Goal: Task Accomplishment & Management: Manage account settings

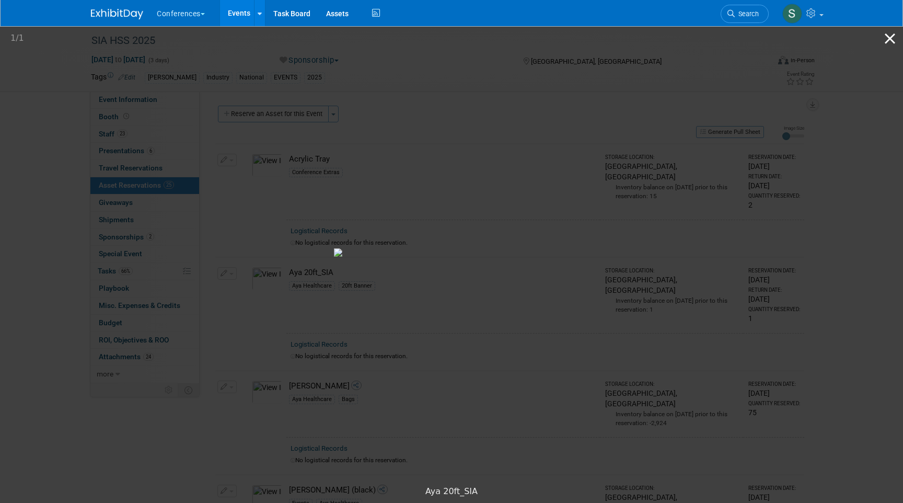
click at [885, 40] on button "Close gallery" at bounding box center [890, 38] width 26 height 25
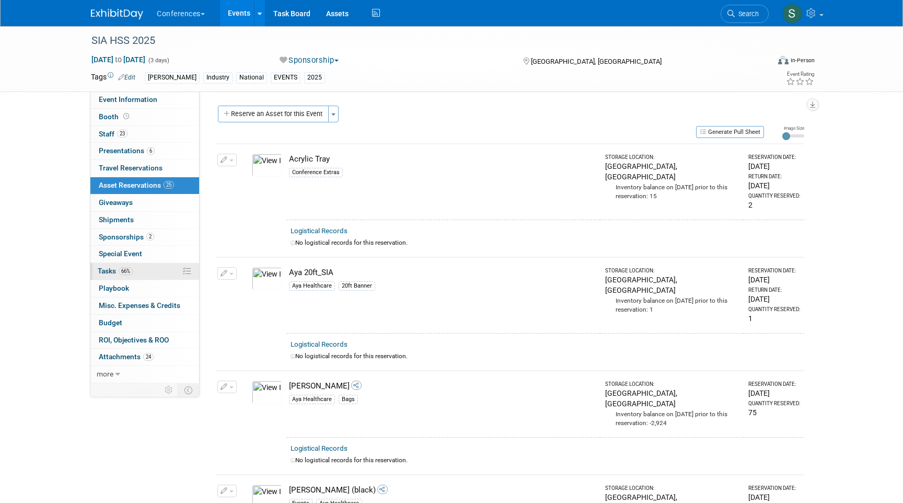
click at [146, 274] on link "66% Tasks 66%" at bounding box center [144, 271] width 109 height 17
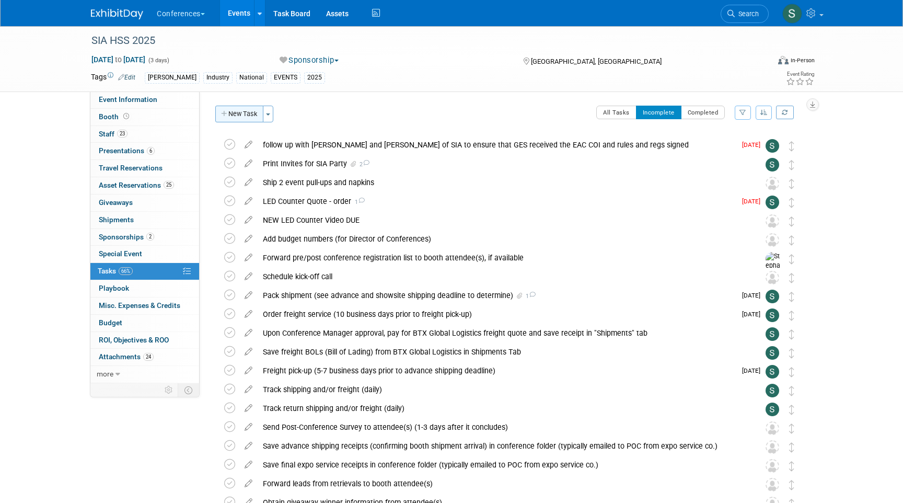
click at [238, 110] on button "New Task" at bounding box center [239, 114] width 48 height 17
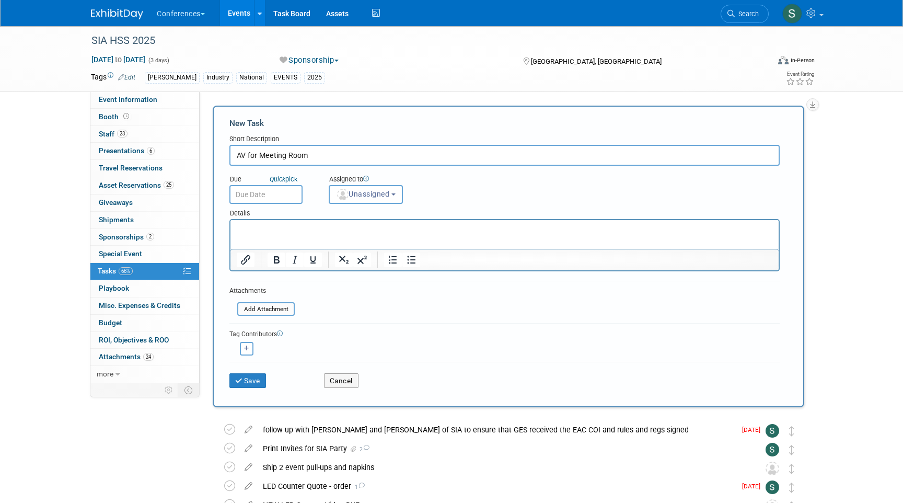
type input "AV for Meeting Room"
click at [248, 222] on html at bounding box center [504, 227] width 548 height 15
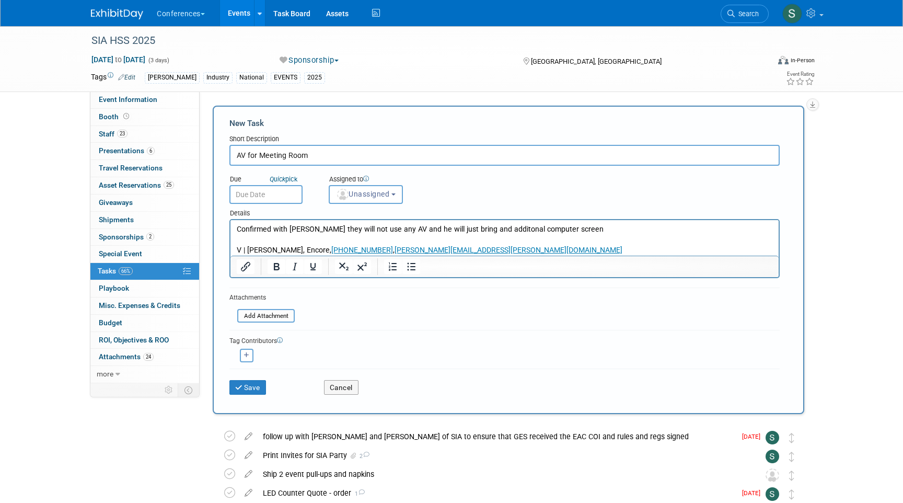
click at [268, 195] on input "text" at bounding box center [265, 194] width 73 height 19
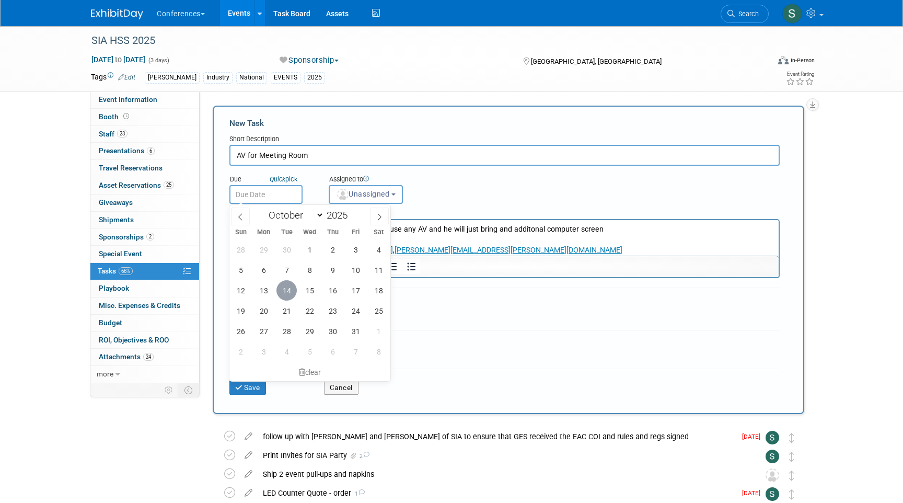
click at [287, 289] on span "14" at bounding box center [286, 290] width 20 height 20
type input "[DATE]"
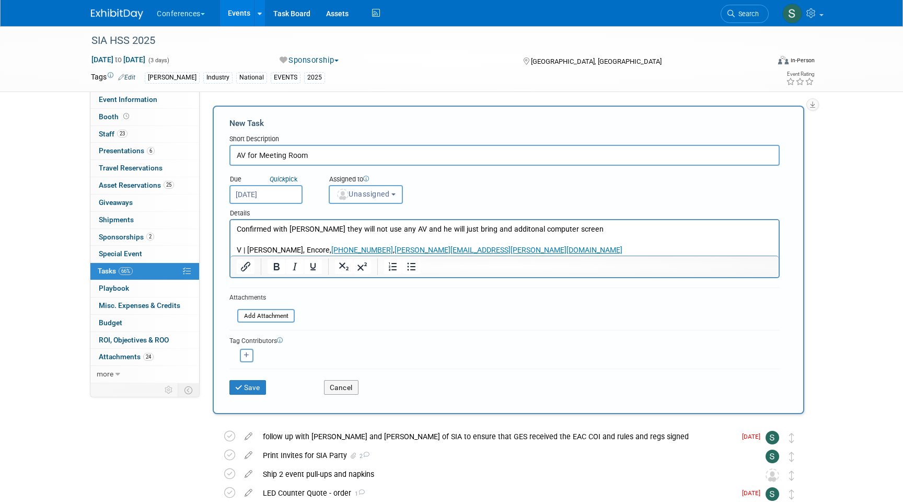
click at [358, 192] on span "Unassigned" at bounding box center [362, 194] width 53 height 8
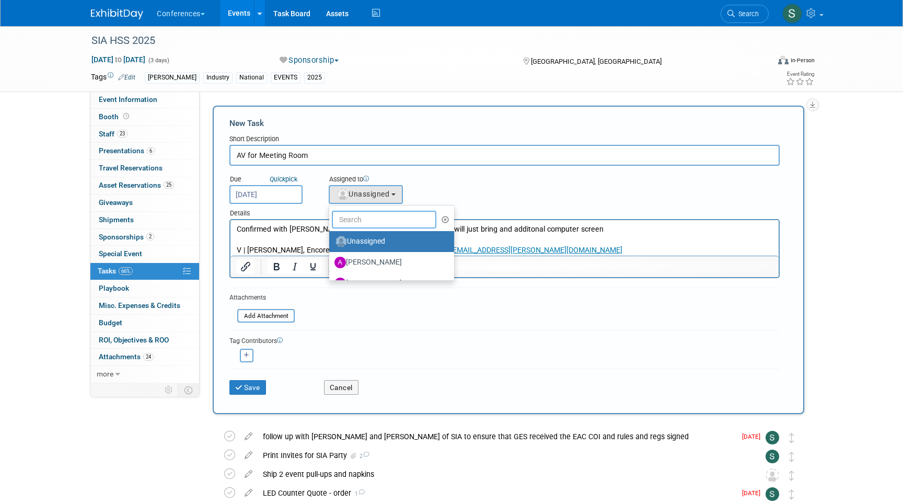
click at [358, 218] on input "text" at bounding box center [384, 220] width 105 height 18
type input "sop"
click at [359, 242] on label "[PERSON_NAME] (me)" at bounding box center [389, 241] width 109 height 17
click at [331, 242] on input "[PERSON_NAME] (me)" at bounding box center [327, 240] width 7 height 7
select select "a9d03f23-9900-4d84-867c-673ace9463de"
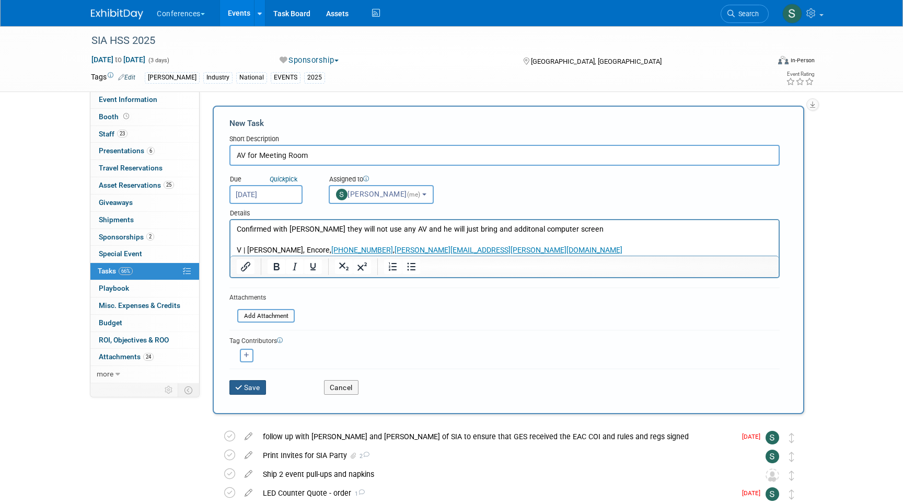
click at [260, 385] on button "Save" at bounding box center [247, 387] width 37 height 15
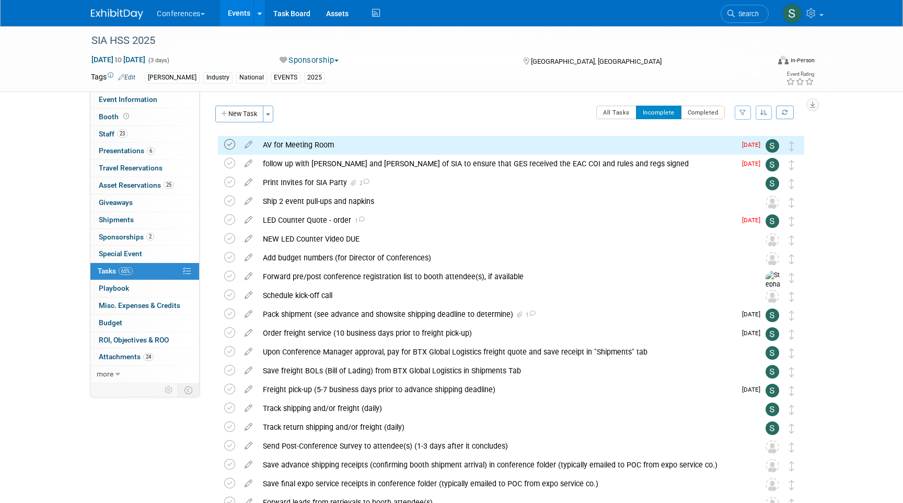
click at [232, 143] on icon at bounding box center [229, 144] width 11 height 11
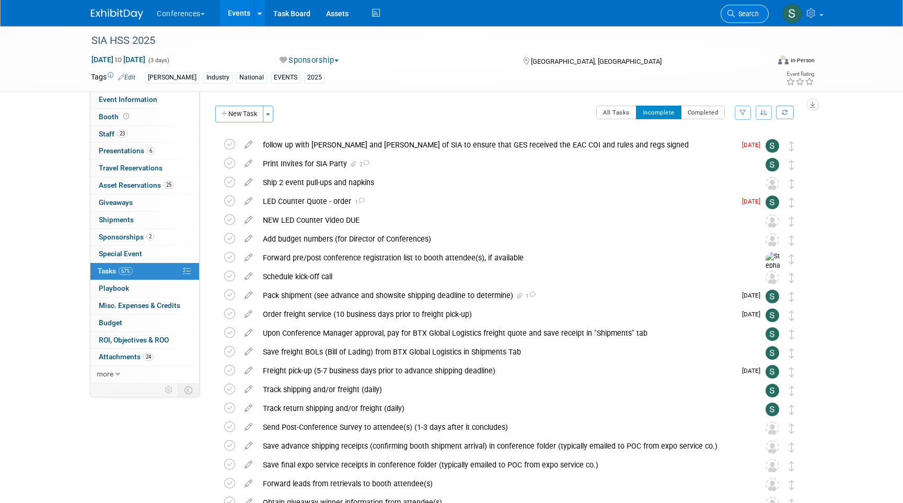
click at [738, 11] on span "Search" at bounding box center [747, 14] width 24 height 8
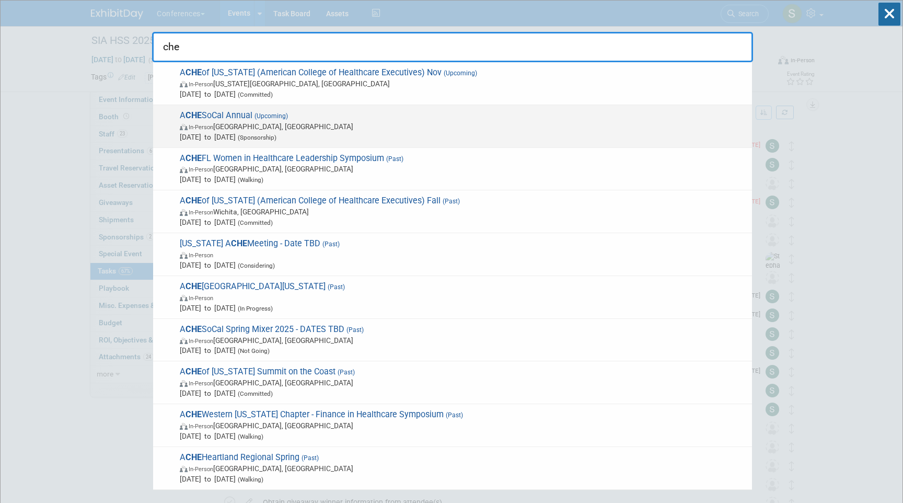
type input "che"
click at [314, 127] on span "In-Person [GEOGRAPHIC_DATA], [GEOGRAPHIC_DATA]" at bounding box center [463, 126] width 567 height 10
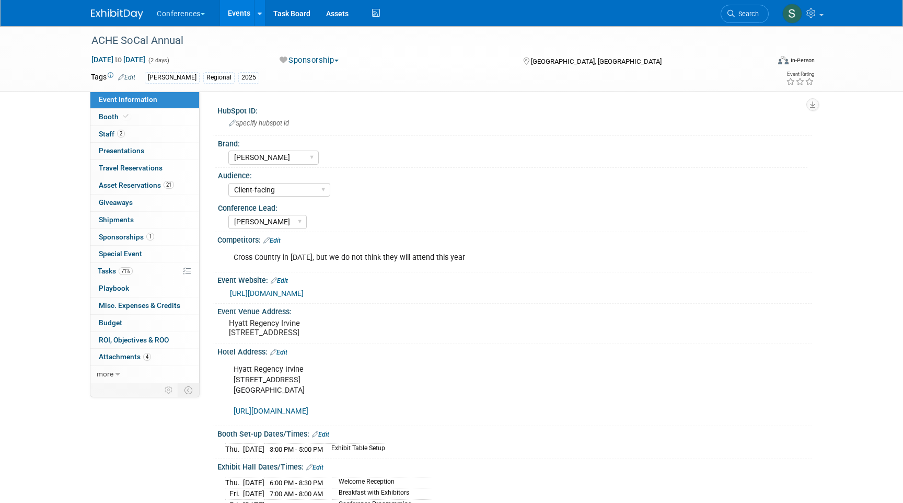
select select "[PERSON_NAME]"
select select "Client-facing"
select select "[PERSON_NAME]"
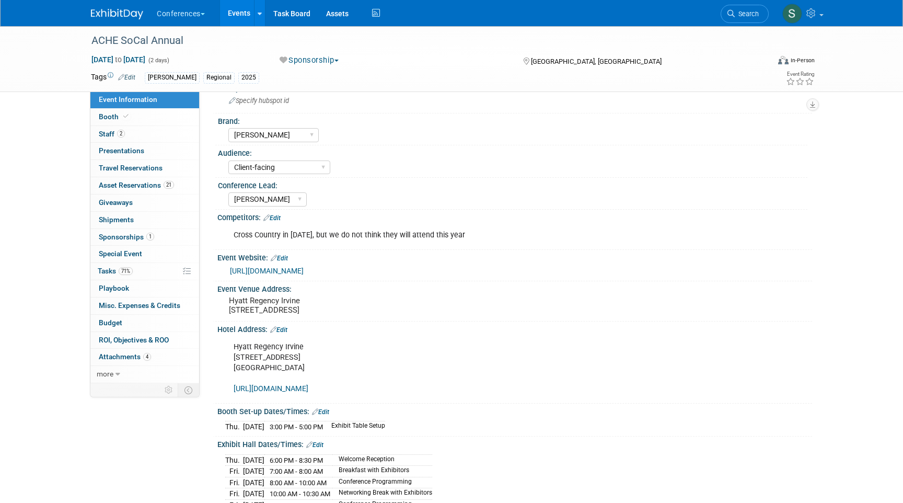
scroll to position [25, 0]
click at [753, 19] on link "Search" at bounding box center [745, 14] width 48 height 18
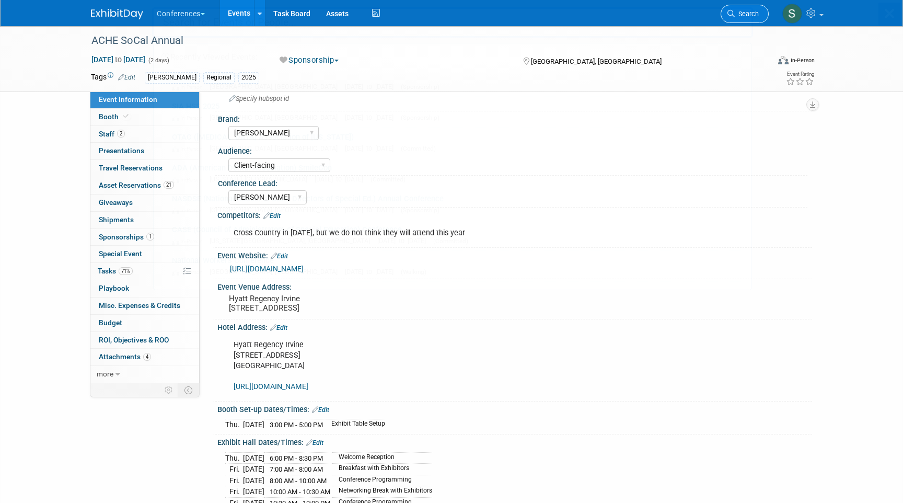
scroll to position [0, 0]
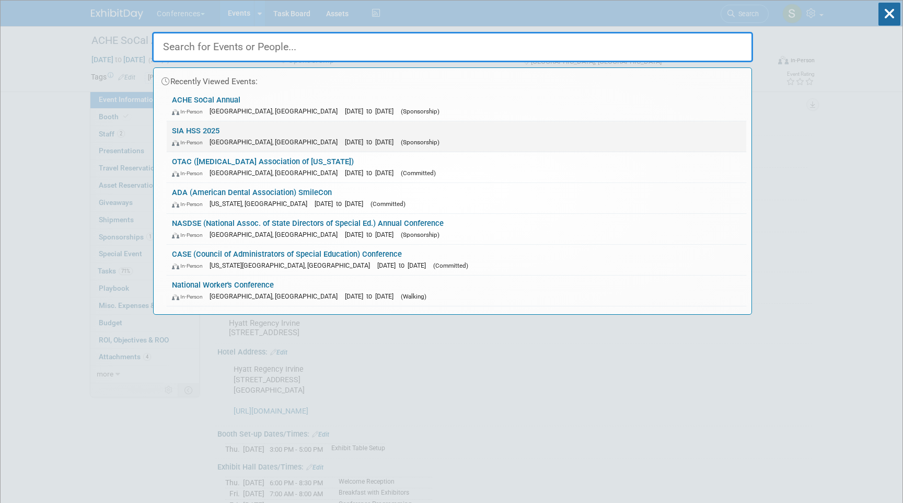
click at [291, 130] on link "SIA HSS 2025 In-Person Las Vegas, NV Nov 5, 2025 to Nov 7, 2025 (Sponsorship)" at bounding box center [457, 136] width 580 height 30
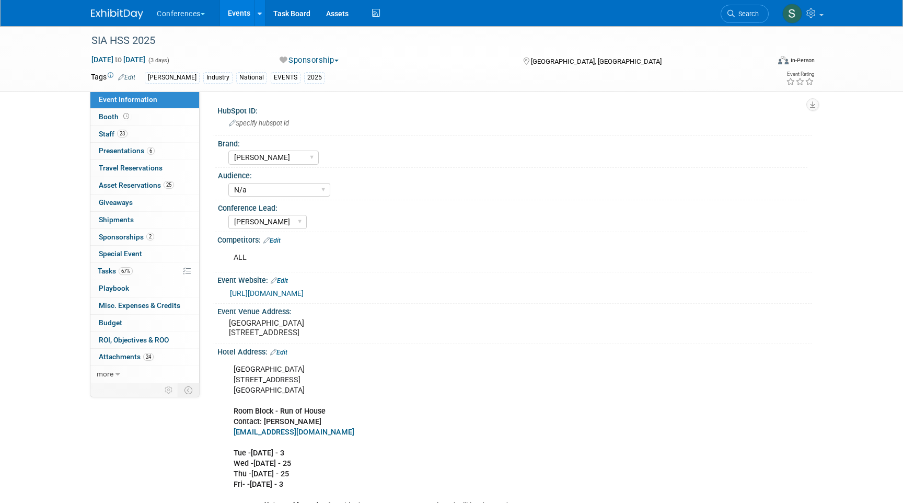
select select "[PERSON_NAME]"
select select "N/a"
select select "[PERSON_NAME]"
